Goal: Answer question/provide support: Share knowledge or assist other users

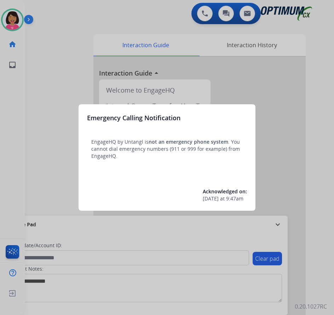
click at [6, 162] on div at bounding box center [167, 157] width 334 height 315
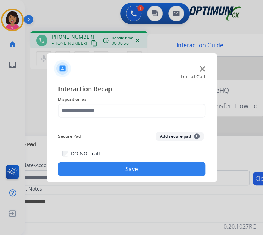
click at [38, 109] on div at bounding box center [131, 117] width 263 height 235
click at [203, 66] on img at bounding box center [202, 69] width 6 height 6
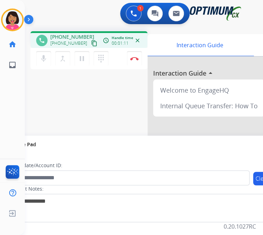
click at [135, 41] on mat-icon "close" at bounding box center [137, 40] width 6 height 6
drag, startPoint x: 109, startPoint y: 44, endPoint x: 96, endPoint y: 43, distance: 13.2
click at [96, 43] on div "phone +12294642944 +12294642944 content_copy access_time Call metrics Queue 00:…" at bounding box center [89, 40] width 106 height 6
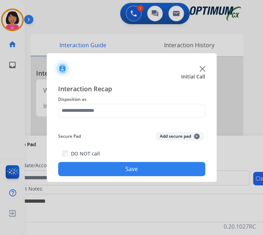
click at [201, 66] on img at bounding box center [202, 69] width 6 height 6
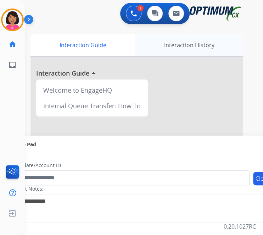
click at [200, 50] on div "Interaction History" at bounding box center [189, 45] width 108 height 22
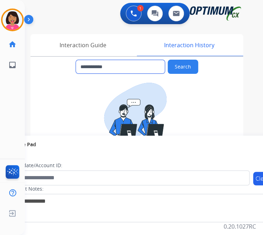
drag, startPoint x: 119, startPoint y: 68, endPoint x: 89, endPoint y: 67, distance: 29.8
click at [89, 67] on input "**********" at bounding box center [120, 66] width 89 height 13
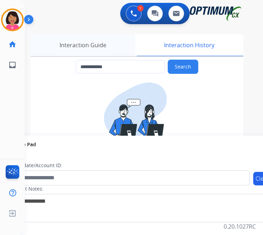
click at [54, 39] on div "Interaction Guide" at bounding box center [82, 45] width 105 height 22
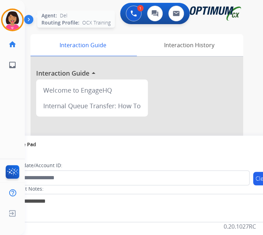
click at [10, 16] on img at bounding box center [12, 20] width 20 height 20
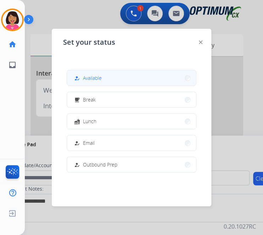
click at [114, 73] on button "how_to_reg Available" at bounding box center [131, 77] width 129 height 15
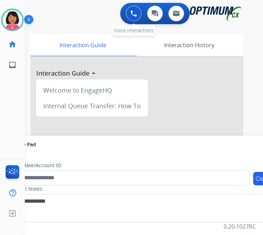
click at [139, 17] on button at bounding box center [134, 14] width 16 height 16
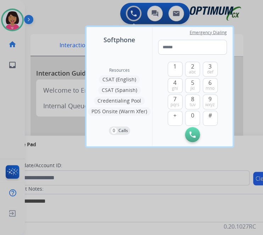
type input "**********"
drag, startPoint x: 168, startPoint y: 46, endPoint x: 144, endPoint y: 45, distance: 23.4
click at [144, 45] on div "**********" at bounding box center [159, 86] width 146 height 119
drag, startPoint x: 211, startPoint y: 49, endPoint x: 135, endPoint y: 53, distance: 77.0
click at [135, 53] on div "**********" at bounding box center [159, 86] width 146 height 119
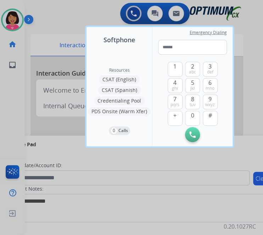
click at [66, 21] on div at bounding box center [131, 117] width 263 height 235
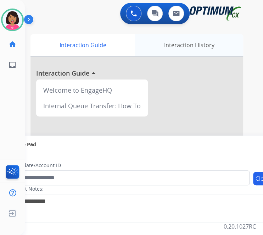
click at [161, 48] on div "Interaction History" at bounding box center [189, 45] width 108 height 22
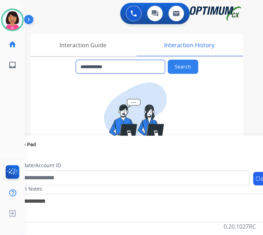
drag, startPoint x: 139, startPoint y: 66, endPoint x: 89, endPoint y: 61, distance: 50.2
click at [89, 61] on input "**********" at bounding box center [120, 66] width 89 height 13
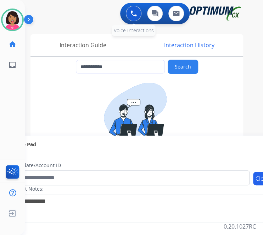
click at [133, 20] on div "0 Voice Interactions" at bounding box center [133, 14] width 21 height 16
click at [140, 17] on button at bounding box center [134, 14] width 16 height 16
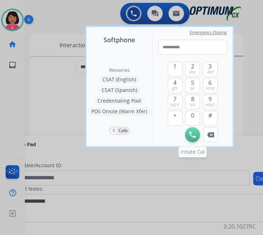
type input "**********"
click at [194, 137] on img at bounding box center [192, 134] width 6 height 6
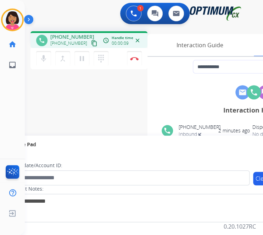
click at [81, 44] on div "+12294642944 content_copy" at bounding box center [74, 43] width 48 height 9
click at [91, 44] on mat-icon "content_copy" at bounding box center [94, 43] width 6 height 6
click at [46, 87] on div "**********" at bounding box center [135, 173] width 221 height 295
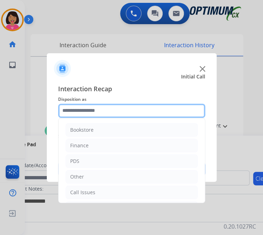
click at [139, 113] on input "text" at bounding box center [131, 110] width 147 height 14
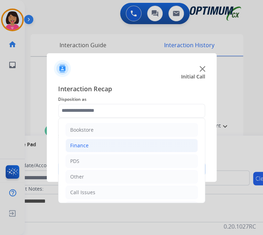
click at [99, 147] on li "Finance" at bounding box center [132, 145] width 132 height 13
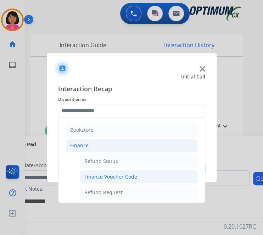
click at [105, 175] on div "Finance Voucher Code" at bounding box center [110, 176] width 53 height 7
type input "**********"
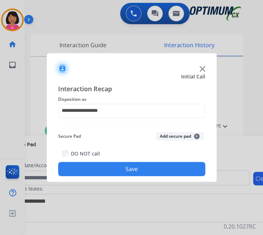
click at [105, 173] on button "Save" at bounding box center [131, 169] width 147 height 14
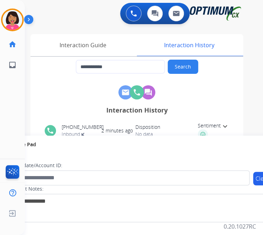
click at [72, 19] on div "0 Voice Interactions 0 Chat Interactions 0 Email Interactions" at bounding box center [137, 14] width 215 height 23
click at [97, 40] on div "Interaction Guide" at bounding box center [82, 45] width 105 height 22
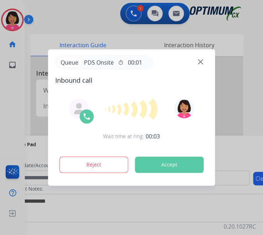
click at [202, 64] on img at bounding box center [200, 61] width 5 height 5
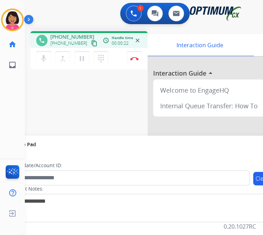
click at [91, 45] on mat-icon "content_copy" at bounding box center [94, 43] width 6 height 6
click at [70, 90] on div "phone +19892933066 +19892933066 content_copy access_time Call metrics Queue 00:…" at bounding box center [135, 173] width 221 height 295
click at [134, 57] on img at bounding box center [134, 59] width 9 height 4
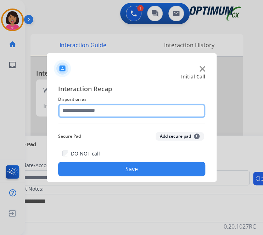
click at [122, 112] on input "text" at bounding box center [131, 110] width 147 height 14
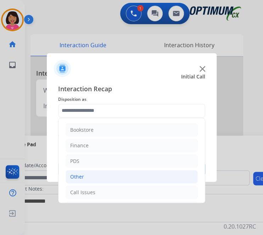
click at [119, 175] on li "Other" at bounding box center [132, 176] width 132 height 13
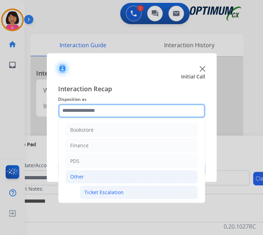
scroll to position [91, 0]
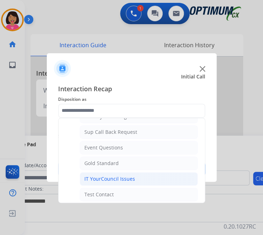
click at [124, 180] on div "IT YourCouncil Issues" at bounding box center [109, 178] width 51 height 7
type input "**********"
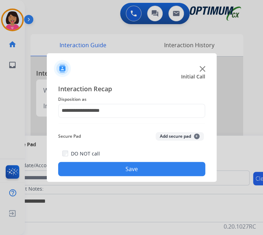
click at [120, 171] on button "Save" at bounding box center [131, 169] width 147 height 14
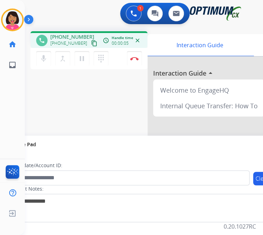
click at [91, 41] on mat-icon "content_copy" at bounding box center [94, 43] width 6 height 6
click at [56, 86] on div "phone +17189545169 +17189545169 content_copy access_time Call metrics Queue 00:…" at bounding box center [135, 173] width 221 height 295
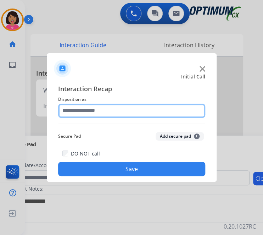
click at [109, 107] on input "text" at bounding box center [131, 110] width 147 height 14
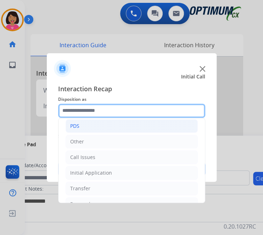
scroll to position [38, 0]
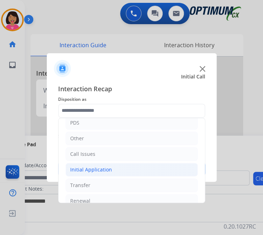
click at [111, 164] on li "Initial Application" at bounding box center [132, 169] width 132 height 13
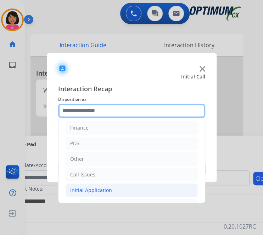
scroll to position [0, 0]
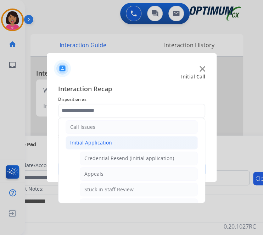
click at [123, 142] on li "Initial Application" at bounding box center [132, 142] width 132 height 13
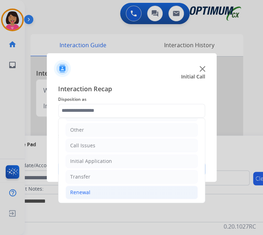
click at [111, 187] on li "Renewal" at bounding box center [132, 191] width 132 height 13
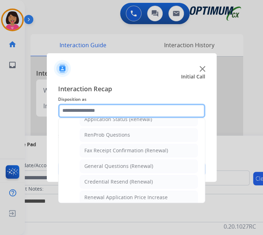
scroll to position [179, 0]
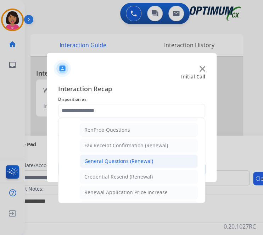
click at [118, 154] on li "General Questions (Renewal)" at bounding box center [139, 160] width 118 height 13
type input "**********"
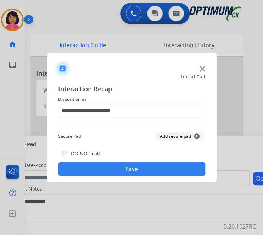
click at [120, 167] on button "Save" at bounding box center [131, 169] width 147 height 14
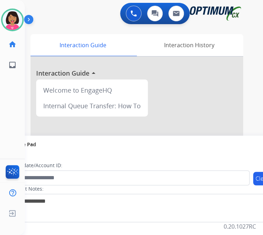
click at [120, 167] on div "Candidate/Account ID:" at bounding box center [129, 173] width 240 height 23
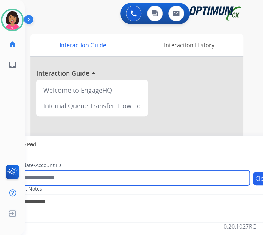
click at [119, 178] on input "text" at bounding box center [129, 177] width 240 height 15
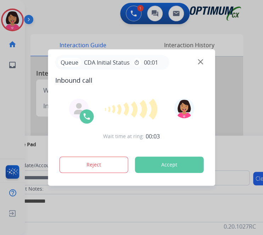
click at [203, 62] on div "Queue CDA Initial Status timer 00:01" at bounding box center [131, 62] width 153 height 15
click at [201, 62] on img at bounding box center [200, 61] width 5 height 5
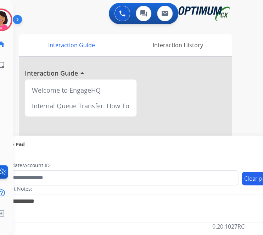
scroll to position [0, 14]
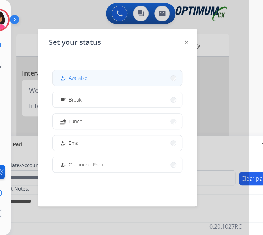
click at [96, 79] on button "how_to_reg Available" at bounding box center [117, 77] width 129 height 15
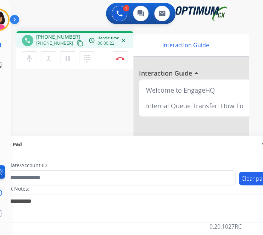
click at [77, 43] on mat-icon "content_copy" at bounding box center [80, 43] width 6 height 6
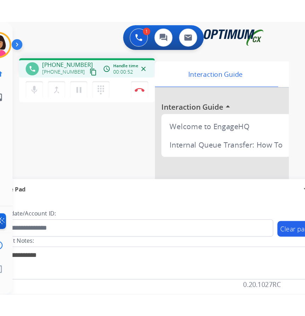
scroll to position [0, 0]
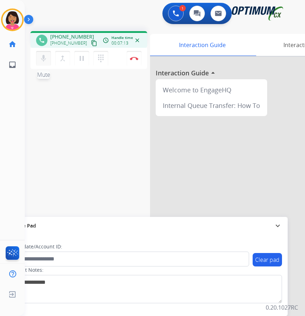
click at [41, 60] on mat-icon "mic" at bounding box center [43, 58] width 9 height 9
click at [44, 64] on button "mic_off Mute" at bounding box center [43, 58] width 15 height 15
click at [10, 135] on div "Del Busy Edit Avatar Agent: Del Routing Profile: OCX Training home Home Home in…" at bounding box center [12, 158] width 25 height 316
drag, startPoint x: 15, startPoint y: 112, endPoint x: 22, endPoint y: 108, distance: 7.4
click at [15, 112] on div "Del Busy Edit Avatar Agent: Del Routing Profile: OCX Training home Home Home in…" at bounding box center [12, 158] width 25 height 316
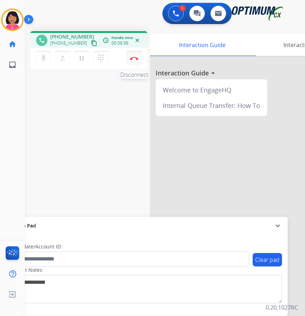
click at [134, 58] on img at bounding box center [134, 59] width 9 height 4
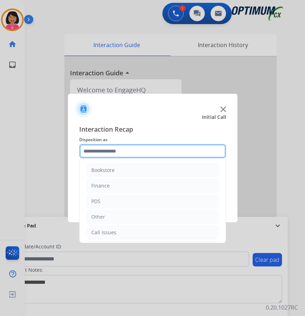
click at [93, 149] on input "text" at bounding box center [152, 151] width 147 height 14
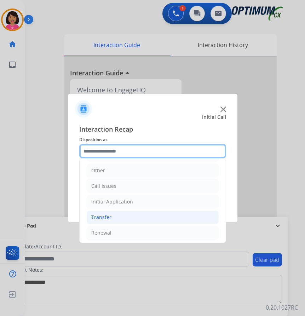
scroll to position [48, 0]
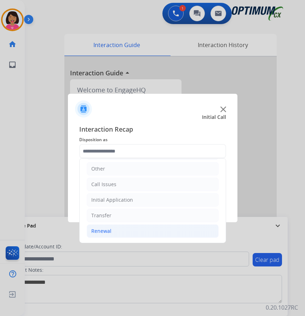
click at [118, 230] on li "Renewal" at bounding box center [153, 231] width 132 height 13
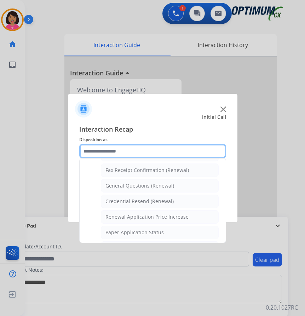
scroll to position [167, 0]
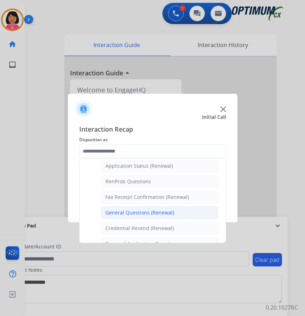
click at [139, 217] on li "General Questions (Renewal)" at bounding box center [160, 212] width 118 height 13
type input "**********"
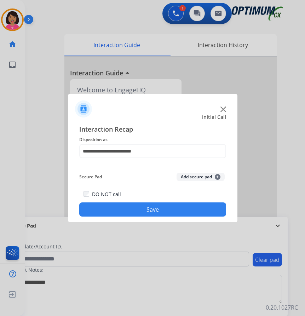
click at [139, 205] on button "Save" at bounding box center [152, 210] width 147 height 14
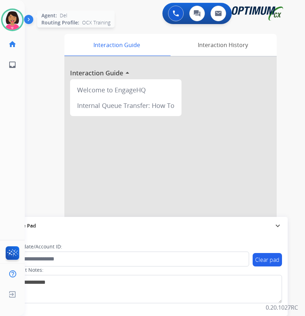
click at [18, 27] on img at bounding box center [12, 20] width 20 height 20
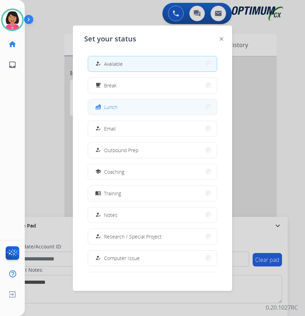
click at [134, 109] on button "fastfood Lunch" at bounding box center [152, 107] width 129 height 15
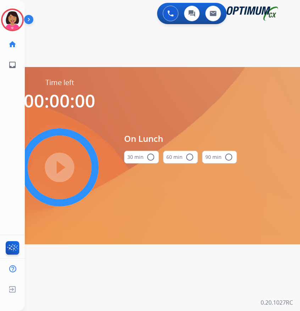
click at [32, 156] on div "play_circle_filled" at bounding box center [59, 167] width 106 height 106
click at [53, 165] on div "play_circle_filled" at bounding box center [59, 167] width 106 height 106
drag, startPoint x: 127, startPoint y: 281, endPoint x: 145, endPoint y: 210, distance: 73.0
click at [128, 246] on div "0 Voice Interactions 0 Chat Interactions 0 Email Interactions swap_horiz Break …" at bounding box center [162, 155] width 275 height 311
drag, startPoint x: 139, startPoint y: 149, endPoint x: 139, endPoint y: 159, distance: 9.2
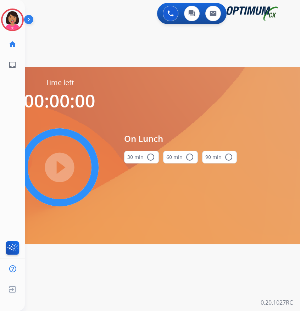
click at [139, 150] on div "30 min radio_button_unchecked" at bounding box center [141, 157] width 35 height 24
drag, startPoint x: 139, startPoint y: 159, endPoint x: 111, endPoint y: 166, distance: 29.2
click at [138, 161] on button "30 min radio_button_unchecked" at bounding box center [141, 157] width 35 height 13
click at [55, 167] on mat-icon "play_circle_filled" at bounding box center [59, 167] width 9 height 9
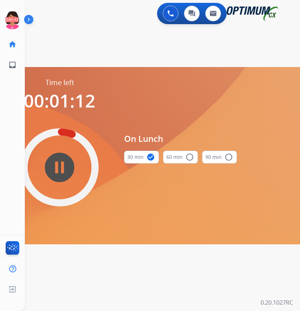
click at [152, 246] on div "0 Voice Interactions 0 Chat Interactions 0 Email Interactions swap_horiz Break …" at bounding box center [162, 155] width 275 height 311
click at [7, 25] on icon at bounding box center [12, 20] width 23 height 23
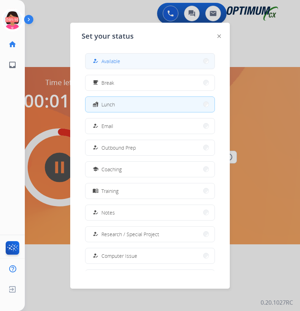
click at [163, 63] on button "how_to_reg Available" at bounding box center [149, 60] width 129 height 15
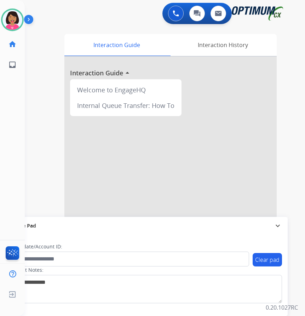
drag, startPoint x: 292, startPoint y: 283, endPoint x: 303, endPoint y: 280, distance: 12.1
click at [292, 246] on div "0 Voice Interactions 0 Chat Interactions 0 Email Interactions swap_horiz Break …" at bounding box center [165, 158] width 281 height 316
drag, startPoint x: 17, startPoint y: 82, endPoint x: 27, endPoint y: 83, distance: 9.6
click at [17, 83] on div at bounding box center [152, 158] width 305 height 316
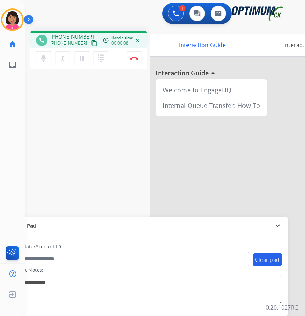
click at [91, 45] on mat-icon "content_copy" at bounding box center [94, 43] width 6 height 6
click at [90, 46] on button "content_copy" at bounding box center [94, 43] width 9 height 9
click at [30, 119] on div "phone +15862225446 +15862225446 content_copy access_time Call metrics Queue 00:…" at bounding box center [157, 173] width 264 height 295
click at [137, 60] on img at bounding box center [134, 59] width 9 height 4
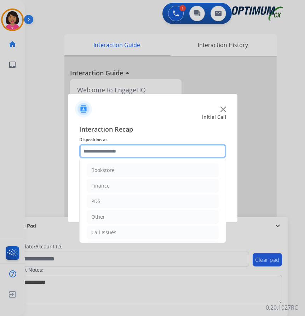
drag, startPoint x: 136, startPoint y: 142, endPoint x: 136, endPoint y: 148, distance: 6.0
click at [136, 147] on input "text" at bounding box center [152, 151] width 147 height 14
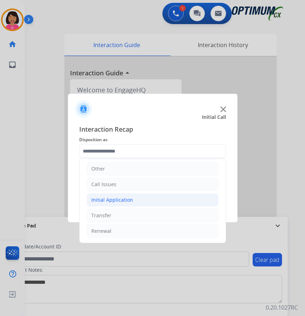
click at [139, 205] on li "Initial Application" at bounding box center [153, 199] width 132 height 13
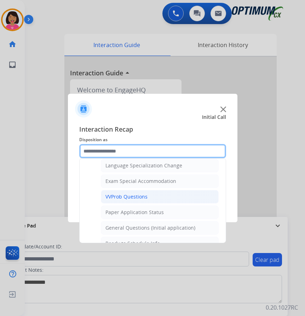
scroll to position [367, 0]
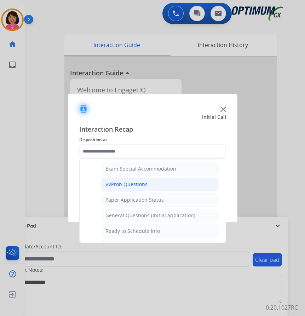
click at [148, 218] on div "General Questions (Initial application)" at bounding box center [151, 215] width 90 height 7
type input "**********"
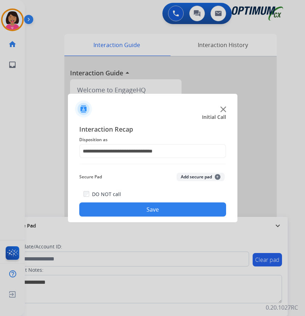
click at [149, 212] on button "Save" at bounding box center [152, 210] width 147 height 14
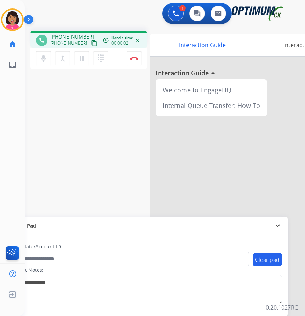
drag, startPoint x: 89, startPoint y: 41, endPoint x: 149, endPoint y: 66, distance: 64.5
click at [91, 41] on mat-icon "content_copy" at bounding box center [94, 43] width 6 height 6
click at [41, 60] on mat-icon "mic" at bounding box center [43, 58] width 9 height 9
click at [43, 61] on mat-icon "mic_off" at bounding box center [43, 58] width 9 height 9
click at [35, 91] on div "phone +393917299230 +393917299230 content_copy access_time Call metrics Queue 0…" at bounding box center [157, 173] width 264 height 295
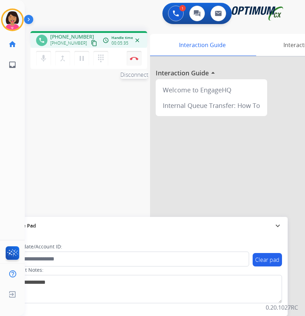
click at [136, 59] on img at bounding box center [134, 59] width 9 height 4
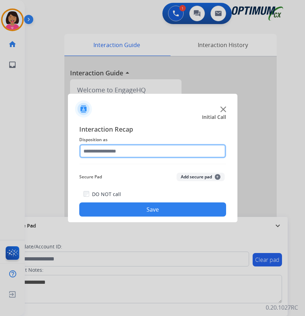
click at [123, 153] on input "text" at bounding box center [152, 151] width 147 height 14
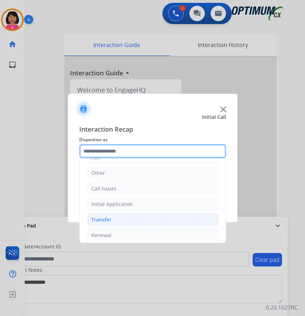
scroll to position [48, 0]
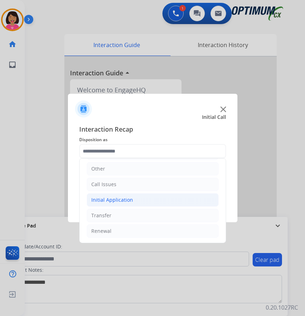
click at [112, 201] on div "Initial Application" at bounding box center [112, 200] width 42 height 7
click at [113, 201] on div "Initial Application" at bounding box center [112, 200] width 42 height 7
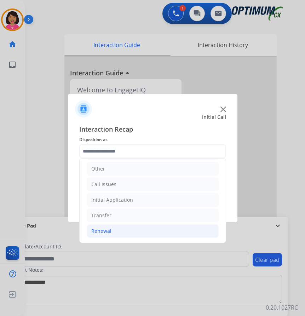
click at [113, 229] on li "Renewal" at bounding box center [153, 231] width 132 height 13
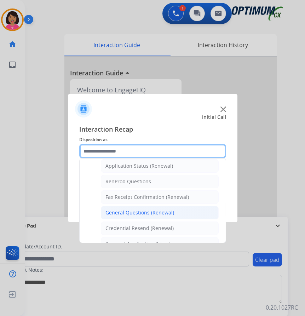
scroll to position [273, 0]
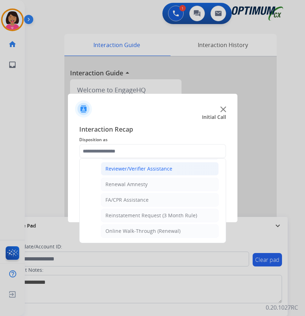
click at [137, 174] on li "Reviewer/Verifier Assistance" at bounding box center [160, 168] width 118 height 13
type input "**********"
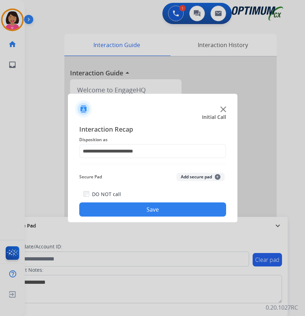
click at [139, 207] on button "Save" at bounding box center [152, 210] width 147 height 14
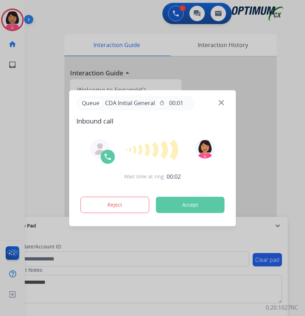
click at [9, 148] on div at bounding box center [152, 158] width 305 height 316
click at [222, 102] on img at bounding box center [221, 102] width 5 height 5
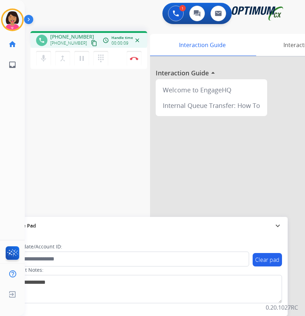
click at [91, 46] on mat-icon "content_copy" at bounding box center [94, 43] width 6 height 6
click at [36, 103] on div "phone +17654123962 +17654123962 content_copy access_time Call metrics Queue 00:…" at bounding box center [157, 173] width 264 height 295
click at [30, 103] on div "phone +17654123962 +17654123962 content_copy access_time Call metrics Queue 00:…" at bounding box center [157, 173] width 264 height 295
click at [135, 57] on img at bounding box center [134, 59] width 9 height 4
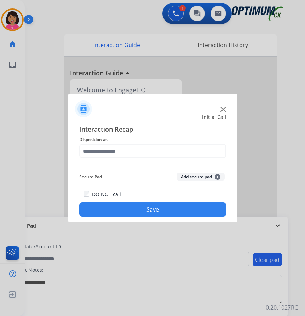
drag, startPoint x: 27, startPoint y: 88, endPoint x: 33, endPoint y: 85, distance: 6.5
click at [29, 87] on div at bounding box center [152, 158] width 305 height 316
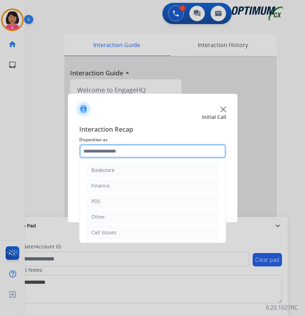
click at [141, 148] on input "text" at bounding box center [152, 151] width 147 height 14
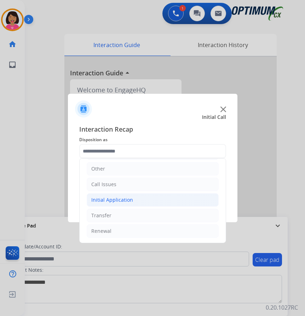
click at [135, 203] on li "Initial Application" at bounding box center [153, 199] width 132 height 13
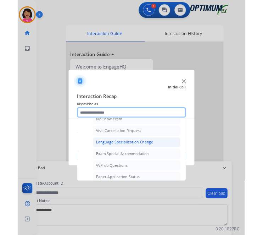
scroll to position [367, 0]
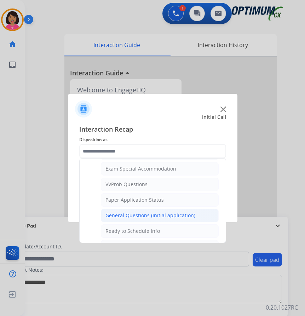
click at [139, 211] on li "General Questions (Initial application)" at bounding box center [160, 215] width 118 height 13
type input "**********"
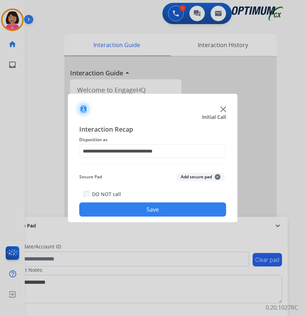
click at [140, 213] on button "Save" at bounding box center [152, 210] width 147 height 14
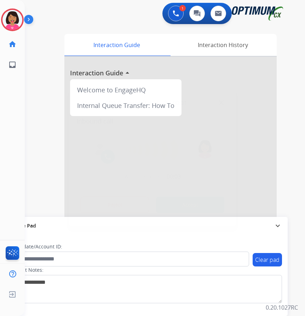
click at [33, 109] on div at bounding box center [152, 158] width 305 height 316
click at [224, 103] on img at bounding box center [221, 102] width 5 height 5
click at [221, 104] on div at bounding box center [170, 189] width 213 height 264
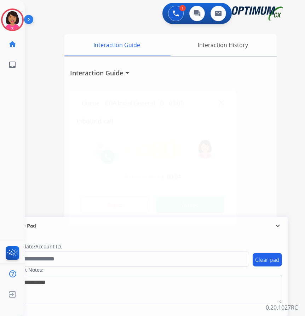
click at [222, 105] on img at bounding box center [221, 102] width 5 height 5
click at [223, 102] on img at bounding box center [221, 102] width 5 height 5
click at [13, 22] on img at bounding box center [12, 20] width 20 height 20
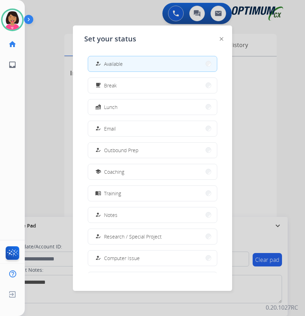
click at [254, 90] on div at bounding box center [152, 158] width 305 height 316
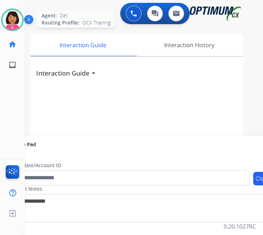
click at [13, 15] on img at bounding box center [12, 20] width 20 height 20
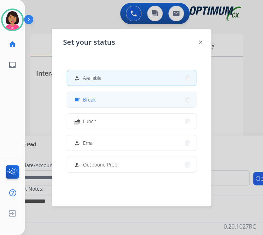
click at [111, 103] on button "free_breakfast Break" at bounding box center [131, 99] width 129 height 15
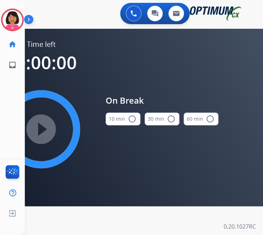
click at [116, 117] on button "10 min radio_button_unchecked" at bounding box center [123, 118] width 35 height 13
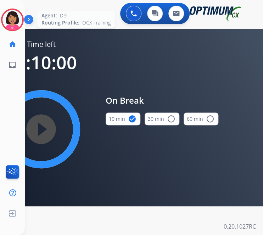
click at [14, 20] on img at bounding box center [12, 20] width 20 height 20
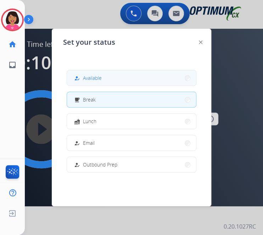
click at [140, 74] on button "how_to_reg Available" at bounding box center [131, 77] width 129 height 15
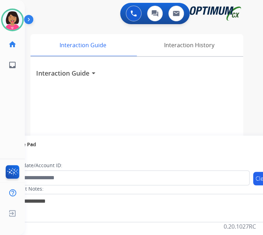
click at [25, 94] on div "swap_horiz Break voice bridge close_fullscreen Connect 3-Way Call merge_type Se…" at bounding box center [135, 173] width 221 height 295
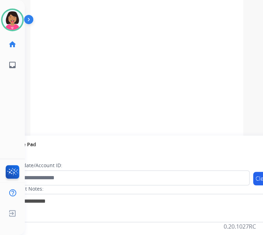
scroll to position [6, 0]
click at [199, 87] on div "Interaction Guide arrow_drop_down" at bounding box center [136, 108] width 213 height 264
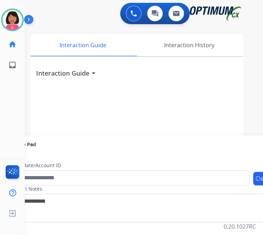
click at [77, 91] on div "Interaction Guide arrow_drop_down" at bounding box center [136, 189] width 213 height 264
click at [198, 64] on img at bounding box center [200, 61] width 5 height 5
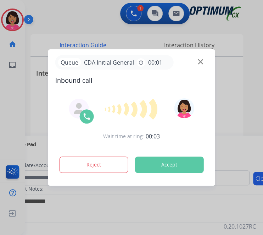
click at [201, 64] on img at bounding box center [200, 61] width 5 height 5
click at [200, 64] on img at bounding box center [200, 61] width 5 height 5
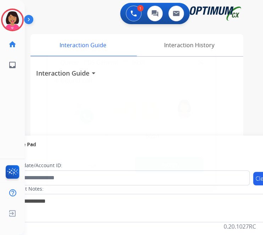
click at [200, 64] on img at bounding box center [200, 61] width 5 height 5
click at [201, 64] on img at bounding box center [200, 61] width 5 height 5
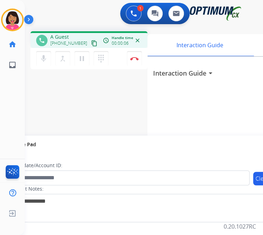
click at [91, 40] on mat-icon "content_copy" at bounding box center [94, 43] width 6 height 6
click at [43, 53] on button "mic Mute" at bounding box center [43, 58] width 15 height 15
click at [44, 63] on button "mic_off Mute" at bounding box center [43, 58] width 15 height 15
click at [43, 63] on button "mic Mute" at bounding box center [43, 58] width 15 height 15
click at [77, 125] on div "phone +19143095123 +19143095123 content_copy access_time Call metrics Queue 00:…" at bounding box center [135, 173] width 221 height 295
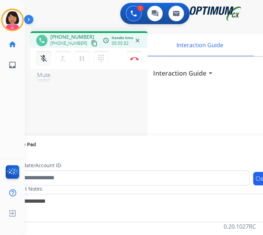
click at [43, 62] on mat-icon "mic_off" at bounding box center [43, 58] width 9 height 9
click at [136, 40] on mat-icon "close" at bounding box center [137, 40] width 6 height 6
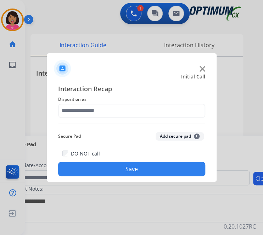
click at [202, 68] on img at bounding box center [202, 69] width 6 height 6
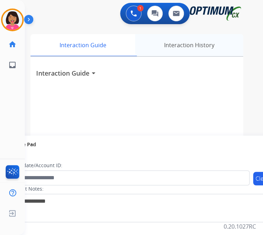
click at [178, 50] on div "Interaction History" at bounding box center [189, 45] width 108 height 22
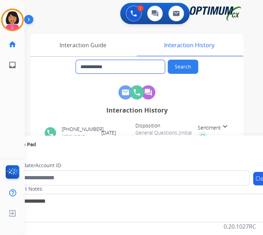
drag, startPoint x: 123, startPoint y: 68, endPoint x: 87, endPoint y: 64, distance: 36.3
click at [87, 64] on input "**********" at bounding box center [120, 66] width 89 height 13
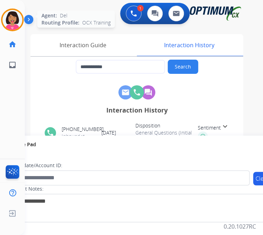
click at [20, 17] on img at bounding box center [12, 20] width 20 height 20
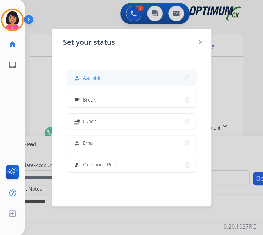
click at [105, 83] on button "how_to_reg Available" at bounding box center [131, 77] width 129 height 15
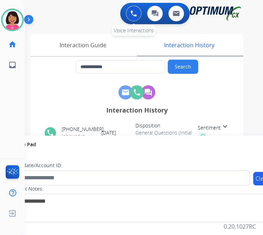
click at [135, 17] on button at bounding box center [134, 14] width 16 height 16
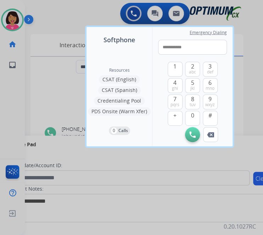
drag, startPoint x: 165, startPoint y: 44, endPoint x: 140, endPoint y: 47, distance: 25.0
click at [140, 47] on div "**********" at bounding box center [159, 86] width 146 height 119
type input "**********"
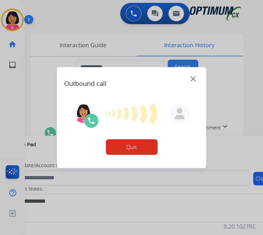
click at [191, 79] on img at bounding box center [192, 78] width 5 height 5
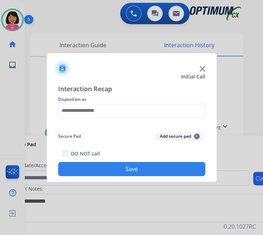
click at [153, 97] on span "Disposition as" at bounding box center [131, 99] width 147 height 9
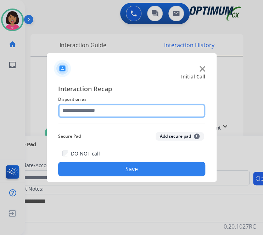
click at [154, 107] on input "text" at bounding box center [131, 110] width 147 height 14
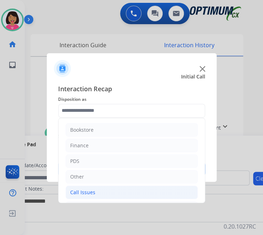
click at [125, 187] on li "Call Issues" at bounding box center [132, 191] width 132 height 13
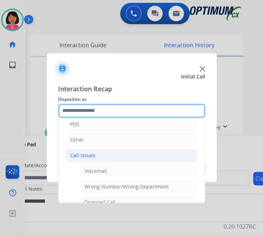
scroll to position [69, 0]
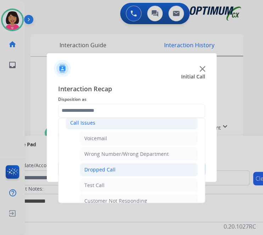
click at [126, 170] on li "Dropped Call" at bounding box center [139, 169] width 118 height 13
type input "**********"
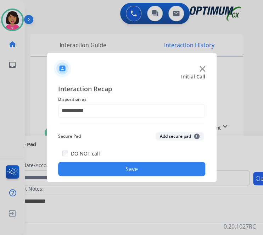
click at [126, 170] on button "Save" at bounding box center [131, 169] width 147 height 14
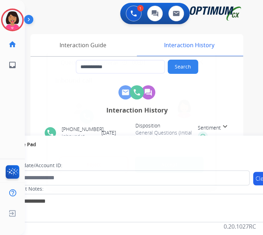
type input "**********"
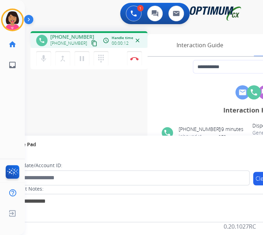
click at [91, 46] on mat-icon "content_copy" at bounding box center [94, 43] width 6 height 6
click at [43, 57] on mat-icon "mic" at bounding box center [43, 58] width 9 height 9
click at [37, 56] on button "mic_off Mute" at bounding box center [43, 58] width 15 height 15
click at [50, 58] on button "mic Mute" at bounding box center [43, 58] width 15 height 15
click at [40, 56] on mat-icon "mic_off" at bounding box center [43, 58] width 9 height 9
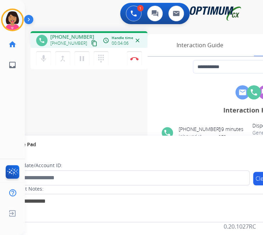
click at [50, 86] on div "**********" at bounding box center [135, 173] width 221 height 295
click at [134, 58] on img at bounding box center [134, 59] width 9 height 4
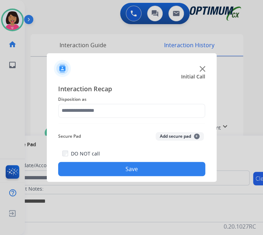
click at [33, 95] on div at bounding box center [131, 117] width 263 height 235
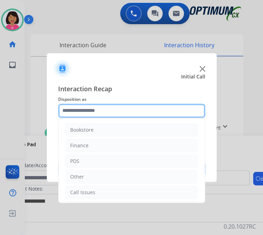
click at [99, 110] on input "text" at bounding box center [131, 110] width 147 height 14
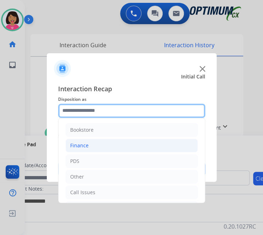
scroll to position [47, 0]
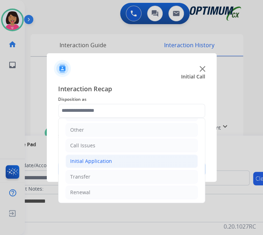
click at [102, 158] on div "Initial Application" at bounding box center [91, 160] width 42 height 7
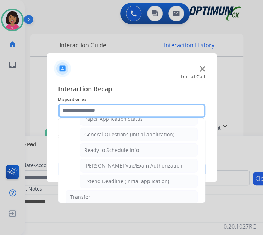
scroll to position [406, 0]
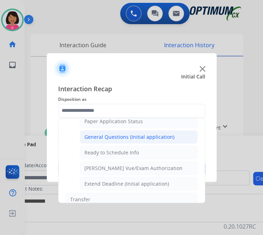
click at [111, 137] on li "General Questions (Initial application)" at bounding box center [139, 136] width 118 height 13
type input "**********"
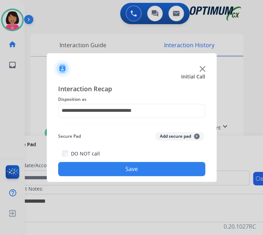
click at [113, 165] on button "Save" at bounding box center [131, 169] width 147 height 14
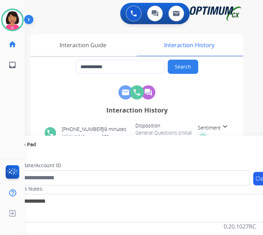
click at [106, 31] on div "**********" at bounding box center [143, 176] width 221 height 290
click at [104, 50] on div "Interaction Guide" at bounding box center [82, 45] width 105 height 22
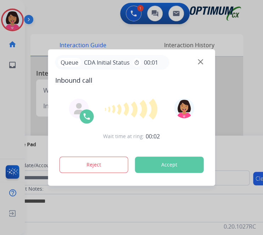
click at [203, 69] on div "Queue CDA Initial Status timer 00:01" at bounding box center [131, 62] width 153 height 15
click at [201, 64] on img at bounding box center [200, 61] width 5 height 5
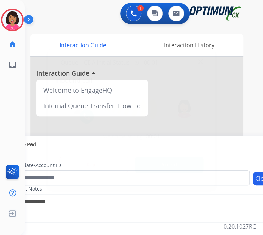
click at [201, 63] on img at bounding box center [200, 61] width 5 height 5
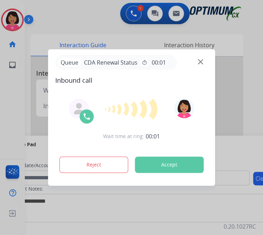
click at [201, 63] on img at bounding box center [200, 61] width 5 height 5
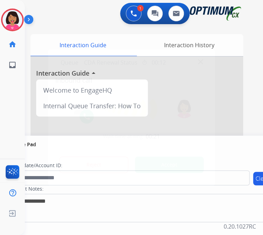
click at [201, 64] on img at bounding box center [200, 61] width 5 height 5
click at [94, 169] on button "Reject" at bounding box center [94, 164] width 69 height 16
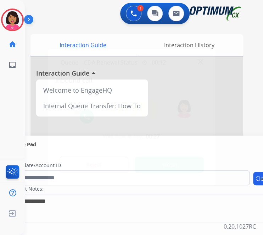
click at [144, 171] on button "Accept" at bounding box center [169, 164] width 69 height 16
click at [136, 167] on div "Reject Accept" at bounding box center [131, 163] width 153 height 22
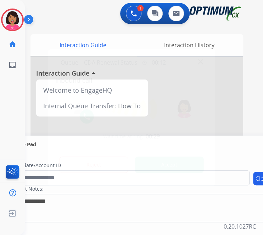
click at [136, 167] on div "Reject Accept" at bounding box center [131, 163] width 153 height 22
click at [198, 64] on img at bounding box center [200, 61] width 5 height 5
click at [176, 168] on button "Accept" at bounding box center [169, 164] width 69 height 16
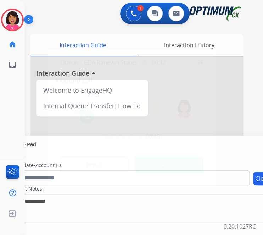
click at [176, 168] on button "Accept" at bounding box center [169, 164] width 69 height 16
click at [201, 64] on img at bounding box center [200, 61] width 5 height 5
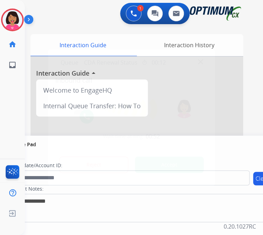
click at [201, 64] on img at bounding box center [200, 61] width 5 height 5
click at [143, 161] on button "Accept" at bounding box center [169, 164] width 69 height 16
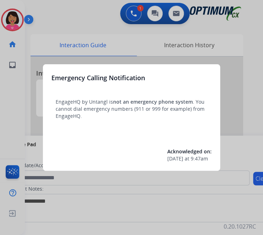
click at [16, 19] on div at bounding box center [131, 117] width 263 height 235
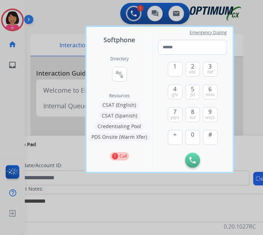
click at [16, 19] on div at bounding box center [131, 117] width 263 height 235
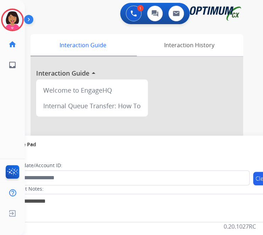
click at [16, 19] on img at bounding box center [12, 20] width 20 height 20
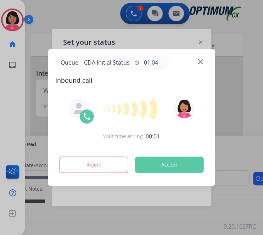
click at [197, 66] on div "Queue CDA Initial Status timer 01:04" at bounding box center [131, 62] width 153 height 15
click at [200, 64] on img at bounding box center [200, 61] width 5 height 5
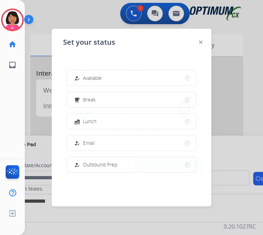
click at [199, 61] on div "Queue CDA Initial Status timer 01:09" at bounding box center [131, 62] width 153 height 15
click at [199, 62] on img at bounding box center [200, 61] width 5 height 5
click at [209, 70] on div "Set your status how_to_reg Available free_breakfast Break fastfood Lunch how_to…" at bounding box center [131, 117] width 159 height 177
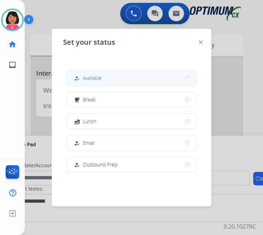
click at [168, 76] on button "how_to_reg Available" at bounding box center [131, 77] width 129 height 15
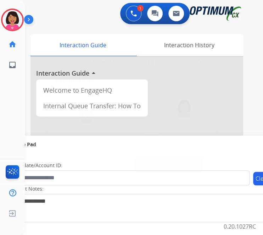
click at [201, 61] on div "Queue CDA Initial Status timer 01:14" at bounding box center [131, 62] width 153 height 15
click at [199, 61] on div "Queue CDA Initial Status timer 01:14" at bounding box center [131, 62] width 153 height 15
click at [201, 63] on img at bounding box center [200, 61] width 5 height 5
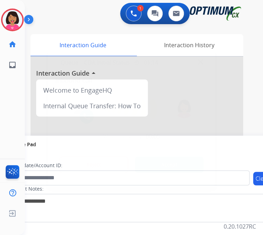
click at [201, 63] on img at bounding box center [200, 61] width 5 height 5
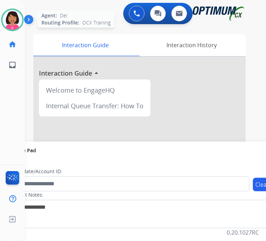
click at [15, 26] on img at bounding box center [12, 20] width 20 height 20
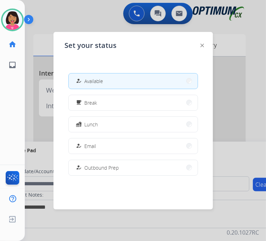
click at [18, 75] on div "Outbound call Quit Outbound call Quit Schedule interaction + Add to my list Cus…" at bounding box center [133, 120] width 266 height 241
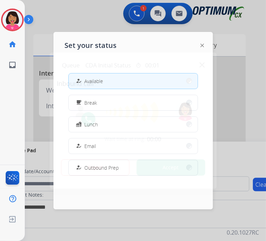
click at [18, 102] on div at bounding box center [133, 120] width 266 height 241
click at [202, 67] on img at bounding box center [201, 64] width 5 height 5
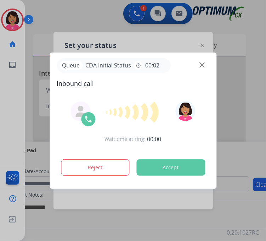
click at [202, 67] on img at bounding box center [201, 64] width 5 height 5
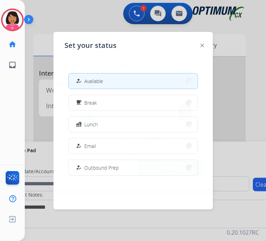
click at [204, 46] on div at bounding box center [133, 120] width 266 height 241
click at [203, 64] on div "Queue CDA Initial Status timer 00:05" at bounding box center [133, 65] width 153 height 15
click at [203, 67] on img at bounding box center [201, 64] width 5 height 5
click at [204, 65] on img at bounding box center [201, 64] width 5 height 5
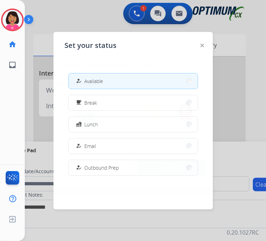
click at [204, 65] on img at bounding box center [201, 64] width 5 height 5
click at [204, 65] on div "Set your status how_to_reg Available free_breakfast Break fastfood Lunch how_to…" at bounding box center [132, 120] width 159 height 177
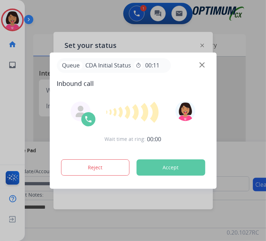
click at [204, 65] on img at bounding box center [201, 64] width 5 height 5
click at [201, 67] on img at bounding box center [201, 64] width 5 height 5
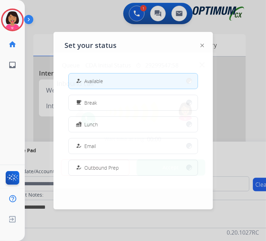
click at [199, 42] on div at bounding box center [133, 120] width 266 height 241
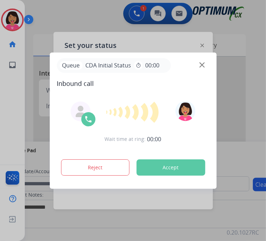
click at [207, 66] on div "Queue CDA Initial Status timer 00:00" at bounding box center [133, 65] width 153 height 15
click at [202, 66] on img at bounding box center [201, 64] width 5 height 5
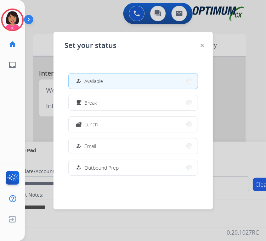
click at [201, 46] on div "Outbound call Quit Outbound call Quit Schedule interaction + Add to my list Cus…" at bounding box center [133, 120] width 266 height 241
click at [205, 48] on div at bounding box center [133, 120] width 266 height 241
click at [203, 67] on img at bounding box center [201, 64] width 5 height 5
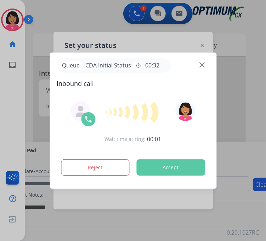
click at [203, 72] on div "Queue CDA Initial Status timer 00:32" at bounding box center [133, 65] width 153 height 15
click at [201, 66] on img at bounding box center [201, 64] width 5 height 5
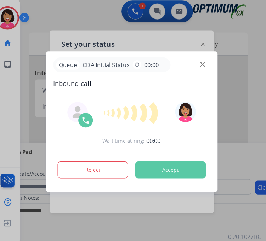
click at [189, 164] on button "Accept" at bounding box center [170, 167] width 69 height 16
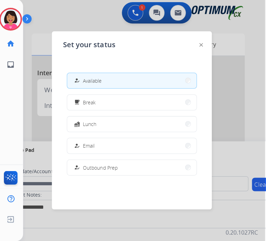
scroll to position [0, 1]
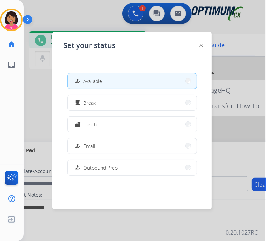
click at [24, 84] on div at bounding box center [132, 120] width 266 height 241
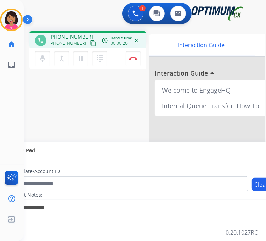
click at [90, 46] on mat-icon "content_copy" at bounding box center [93, 43] width 6 height 6
click at [58, 100] on div "phone +15852871738 +15852871738 content_copy access_time Call metrics Queue 00:…" at bounding box center [136, 173] width 224 height 295
click at [137, 60] on button "Disconnect" at bounding box center [133, 58] width 15 height 15
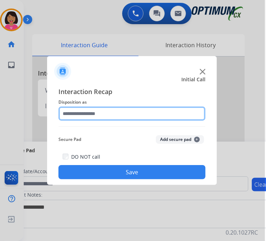
click at [130, 109] on input "text" at bounding box center [131, 113] width 147 height 14
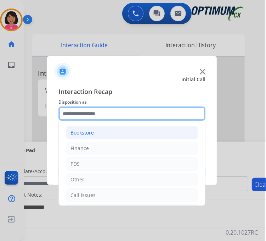
scroll to position [47, 0]
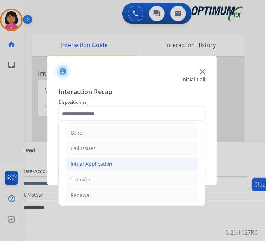
click at [111, 165] on li "Initial Application" at bounding box center [132, 163] width 132 height 13
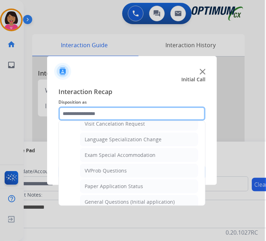
scroll to position [372, 0]
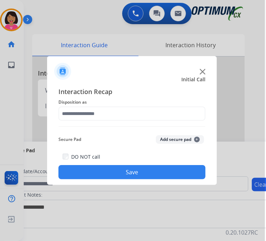
click at [111, 166] on button "Save" at bounding box center [131, 172] width 147 height 14
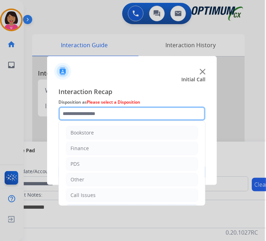
click at [123, 117] on input "text" at bounding box center [131, 113] width 147 height 14
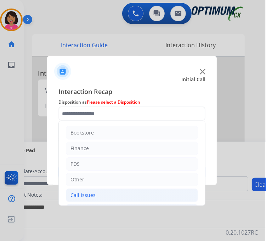
click at [109, 195] on li "Call Issues" at bounding box center [132, 194] width 132 height 13
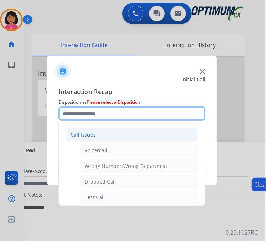
scroll to position [61, 0]
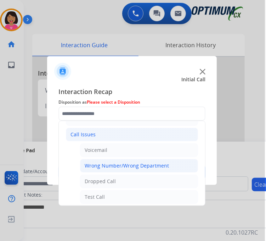
click at [118, 167] on div "Wrong Number/Wrong Department" at bounding box center [127, 165] width 84 height 7
type input "**********"
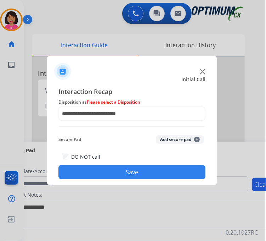
click at [119, 171] on button "Save" at bounding box center [131, 172] width 147 height 14
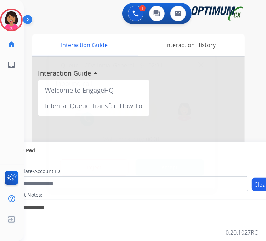
click at [23, 126] on div at bounding box center [132, 120] width 266 height 241
click at [200, 67] on img at bounding box center [200, 64] width 5 height 5
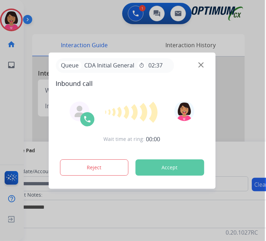
click at [200, 67] on img at bounding box center [200, 64] width 5 height 5
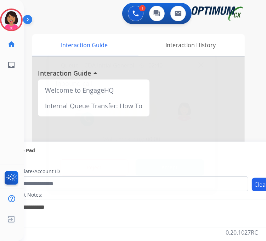
click at [200, 67] on img at bounding box center [200, 64] width 5 height 5
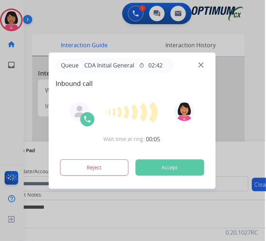
click at [201, 64] on div "Queue CDA Initial General timer 02:42" at bounding box center [132, 65] width 153 height 15
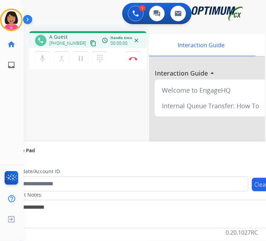
click at [201, 68] on div at bounding box center [255, 189] width 213 height 264
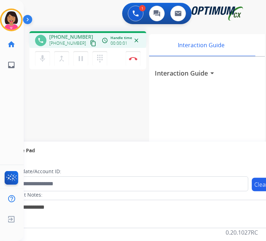
click at [90, 43] on mat-icon "content_copy" at bounding box center [93, 43] width 6 height 6
click at [73, 110] on div "phone +19565324798 +19565324798 content_copy access_time Call metrics Queue 02:…" at bounding box center [136, 173] width 224 height 295
click at [139, 18] on button at bounding box center [136, 14] width 16 height 16
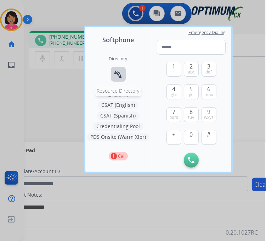
click at [119, 80] on button "connect_without_contact Resource Directory" at bounding box center [118, 74] width 15 height 15
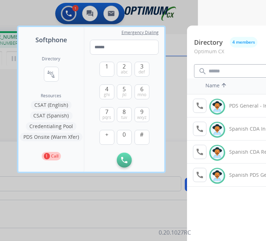
scroll to position [0, 83]
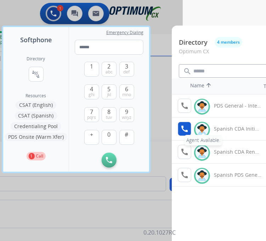
click at [190, 130] on button "call Agent Available." at bounding box center [184, 129] width 13 height 14
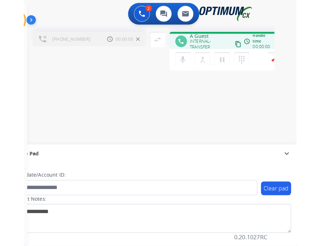
scroll to position [0, 0]
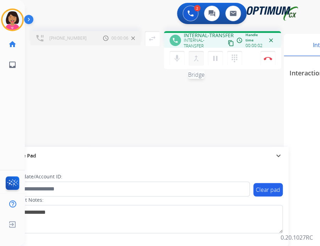
click at [197, 57] on mat-icon "merge_type" at bounding box center [196, 58] width 9 height 9
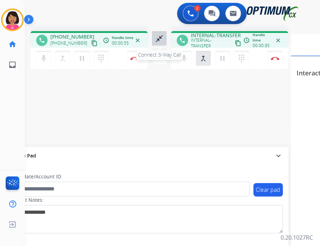
click at [164, 40] on button "close_fullscreen Connect 3-Way Call" at bounding box center [159, 38] width 15 height 15
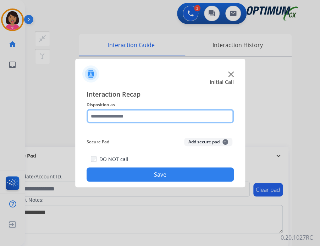
click at [139, 112] on input "text" at bounding box center [159, 116] width 147 height 14
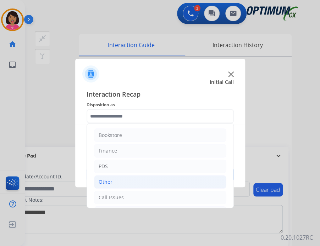
click at [136, 184] on li "Other" at bounding box center [160, 181] width 132 height 13
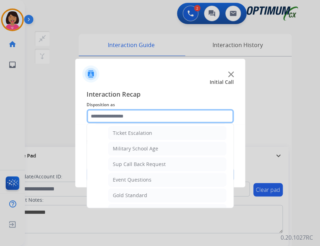
scroll to position [20, 0]
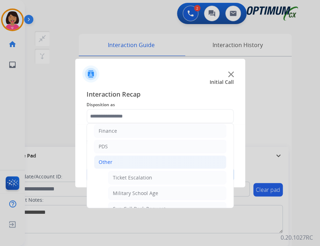
click at [137, 163] on li "Other" at bounding box center [160, 162] width 132 height 13
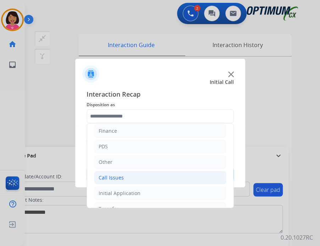
click at [135, 179] on li "Call Issues" at bounding box center [160, 177] width 132 height 13
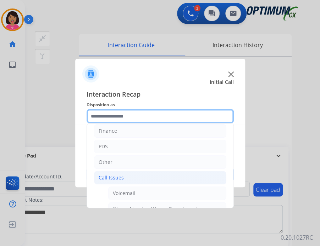
scroll to position [36, 0]
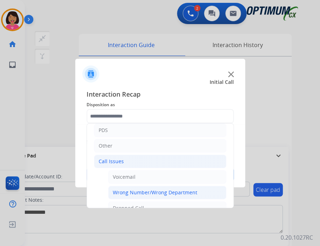
click at [141, 187] on li "Wrong Number/Wrong Department" at bounding box center [167, 192] width 118 height 13
type input "**********"
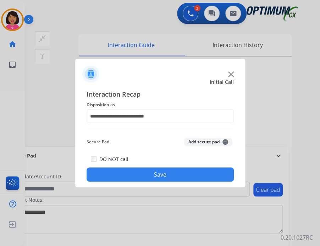
click at [147, 175] on button "Save" at bounding box center [159, 175] width 147 height 14
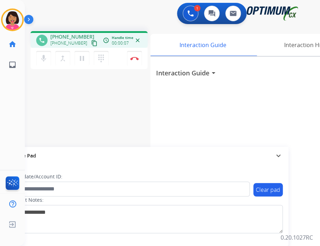
click at [91, 44] on mat-icon "content_copy" at bounding box center [94, 43] width 6 height 6
click at [77, 90] on div "phone +13023629796 +13023629796 content_copy access_time Call metrics Queue 00:…" at bounding box center [164, 173] width 278 height 295
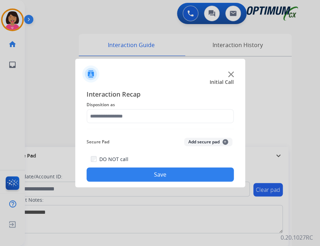
click at [61, 56] on div at bounding box center [160, 123] width 320 height 246
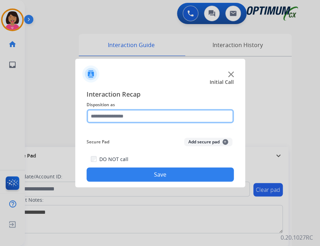
click at [127, 118] on input "text" at bounding box center [159, 116] width 147 height 14
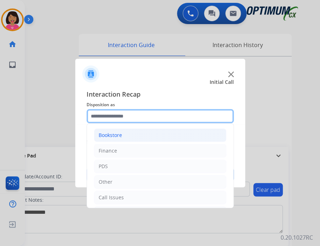
scroll to position [18, 0]
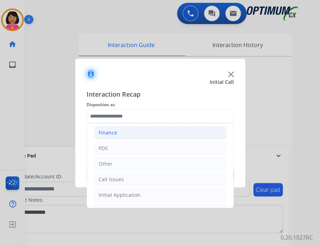
click at [122, 136] on li "Finance" at bounding box center [160, 132] width 132 height 13
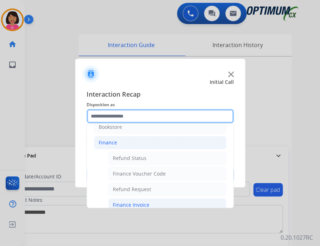
scroll to position [8, 0]
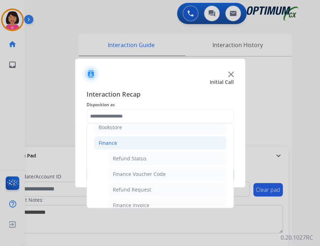
click at [120, 146] on li "Finance" at bounding box center [160, 142] width 132 height 13
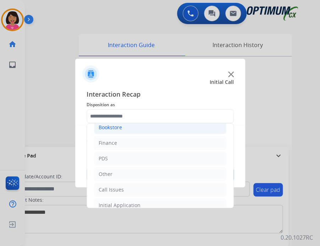
click at [129, 127] on li "Bookstore" at bounding box center [160, 127] width 132 height 13
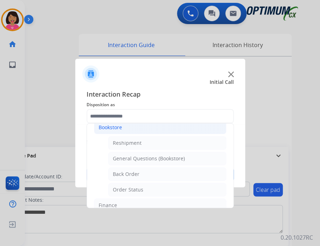
click at [139, 127] on li "Bookstore" at bounding box center [160, 127] width 132 height 13
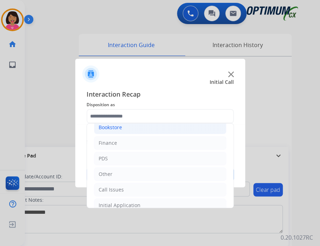
click at [139, 127] on li "Bookstore" at bounding box center [160, 127] width 132 height 13
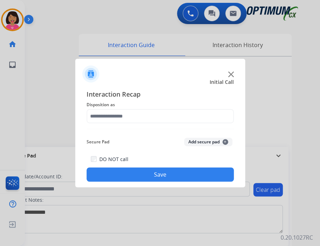
click at [127, 187] on div at bounding box center [160, 123] width 320 height 246
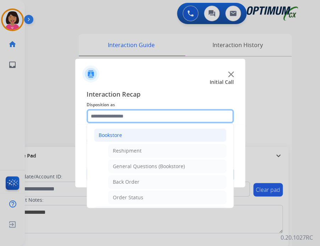
click at [141, 120] on input "text" at bounding box center [159, 116] width 147 height 14
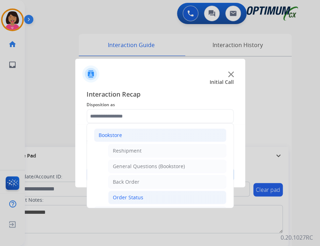
click at [136, 194] on div "Order Status" at bounding box center [128, 197] width 30 height 7
type input "**********"
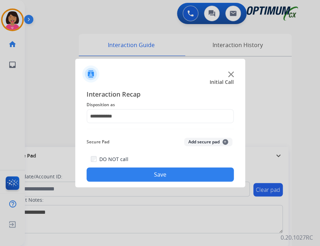
click at [147, 171] on button "Save" at bounding box center [159, 175] width 147 height 14
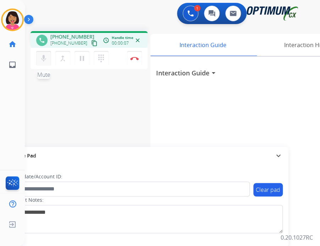
click at [45, 62] on mat-icon "mic" at bounding box center [43, 58] width 9 height 9
click at [43, 58] on mat-icon "mic_off" at bounding box center [43, 58] width 9 height 9
click at [91, 45] on mat-icon "content_copy" at bounding box center [94, 43] width 6 height 6
click at [42, 65] on button "mic Mute" at bounding box center [43, 58] width 15 height 15
click at [41, 59] on mat-icon "mic_off" at bounding box center [43, 58] width 9 height 9
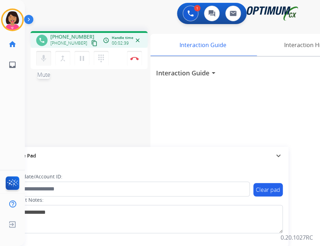
click at [41, 59] on mat-icon "mic" at bounding box center [43, 58] width 9 height 9
click at [44, 62] on mat-icon "mic_off" at bounding box center [43, 58] width 9 height 9
click at [134, 61] on button "Disconnect" at bounding box center [134, 58] width 15 height 15
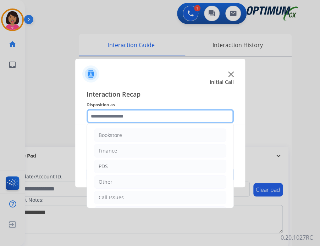
click at [122, 114] on input "text" at bounding box center [159, 116] width 147 height 14
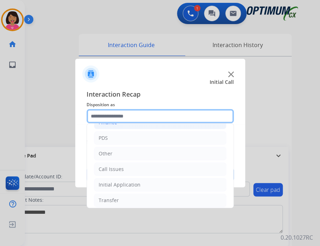
scroll to position [47, 0]
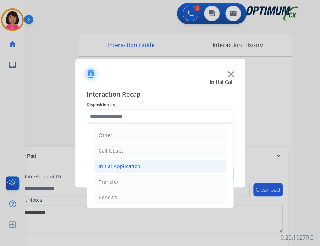
click at [116, 163] on div "Initial Application" at bounding box center [119, 166] width 42 height 7
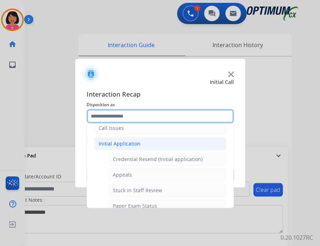
scroll to position [64, 0]
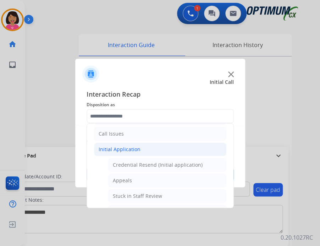
click at [113, 148] on div "Initial Application" at bounding box center [119, 149] width 42 height 7
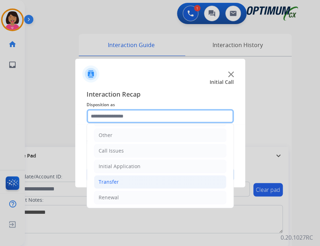
scroll to position [0, 0]
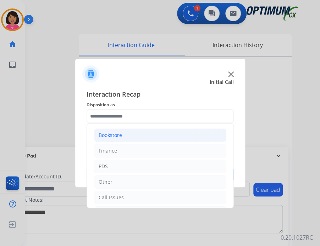
click at [115, 139] on li "Bookstore" at bounding box center [160, 135] width 132 height 13
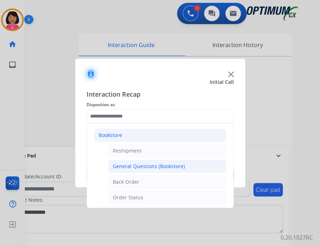
click at [123, 166] on div "General Questions (Bookstore)" at bounding box center [149, 166] width 72 height 7
type input "**********"
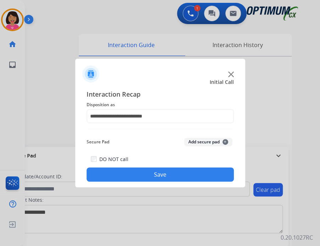
click at [123, 169] on button "Save" at bounding box center [159, 175] width 147 height 14
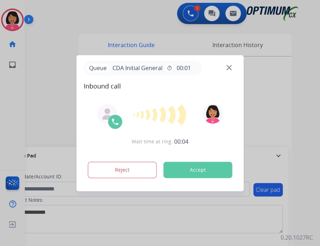
click at [228, 66] on img at bounding box center [228, 67] width 5 height 5
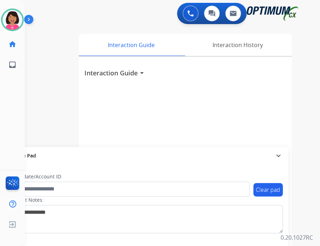
click at [228, 66] on div "Interaction Guide arrow_drop_down" at bounding box center [184, 70] width 201 height 16
click at [264, 137] on div "Interaction Guide arrow_drop_down" at bounding box center [185, 189] width 213 height 264
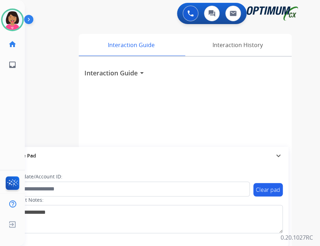
click at [12, 109] on div "Del Available Edit Avatar Agent: Del Routing Profile: OCX Training home Home Ho…" at bounding box center [12, 123] width 25 height 246
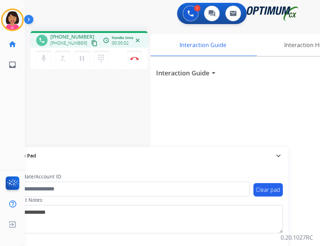
click at [91, 41] on mat-icon "content_copy" at bounding box center [94, 43] width 6 height 6
click at [75, 124] on div "phone +15053474588 +15053474588 content_copy access_time Call metrics Queue 00:…" at bounding box center [164, 173] width 278 height 295
click at [154, 103] on div "Interaction Guide arrow_drop_down" at bounding box center [256, 189] width 213 height 264
click at [136, 66] on div "mic Mute merge_type Bridge pause Hold dialpad Dialpad Disconnect" at bounding box center [88, 58] width 117 height 21
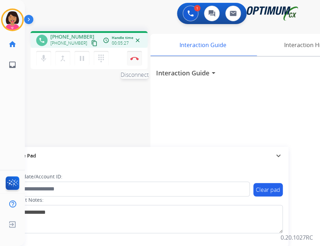
click at [135, 63] on button "Disconnect" at bounding box center [134, 58] width 15 height 15
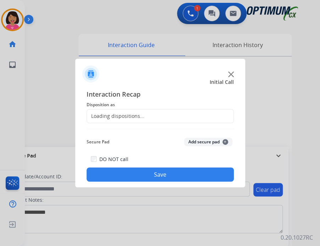
click at [130, 56] on div at bounding box center [160, 123] width 320 height 246
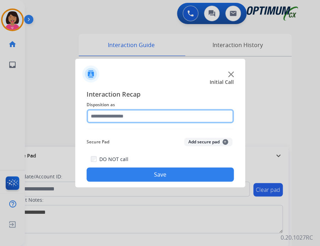
click at [129, 121] on input "text" at bounding box center [159, 116] width 147 height 14
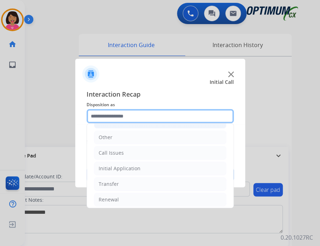
scroll to position [47, 0]
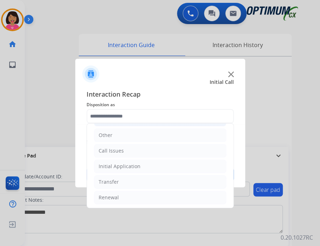
click at [131, 165] on div "Initial Application" at bounding box center [119, 166] width 42 height 7
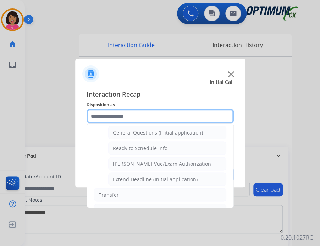
scroll to position [369, 0]
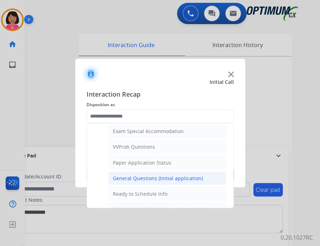
click at [132, 175] on div "General Questions (Initial application)" at bounding box center [158, 178] width 90 height 7
type input "**********"
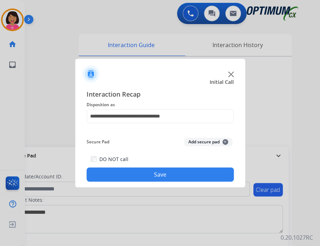
click at [132, 171] on button "Save" at bounding box center [159, 175] width 147 height 14
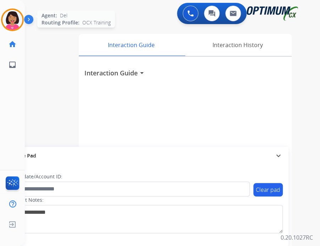
click at [13, 18] on img at bounding box center [12, 20] width 20 height 20
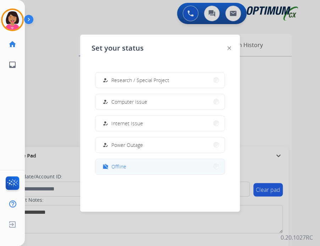
scroll to position [176, 0]
click at [137, 163] on button "work_off Offline" at bounding box center [159, 166] width 129 height 15
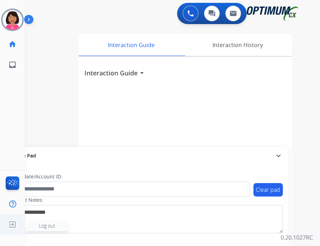
click at [11, 222] on img at bounding box center [12, 224] width 13 height 13
click at [13, 227] on img at bounding box center [12, 224] width 13 height 13
